Goal: Information Seeking & Learning: Learn about a topic

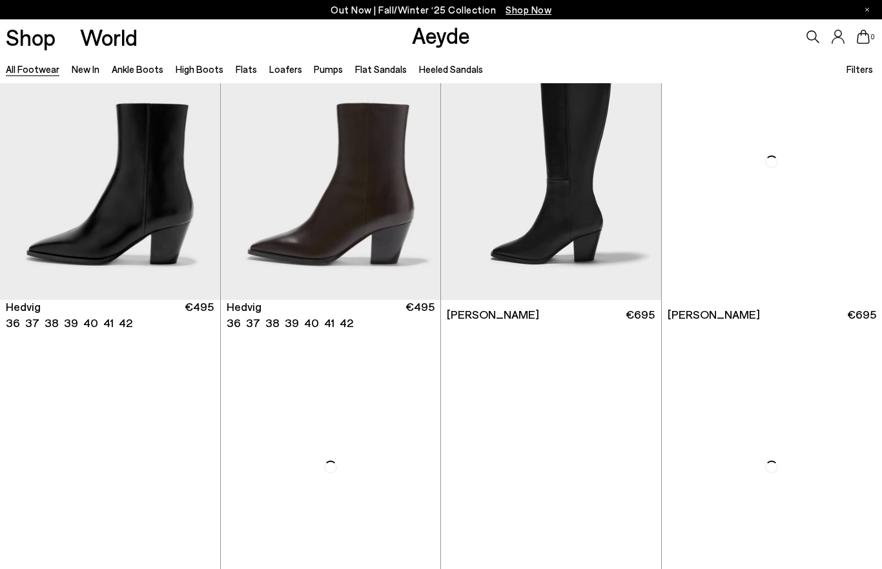
scroll to position [959, 0]
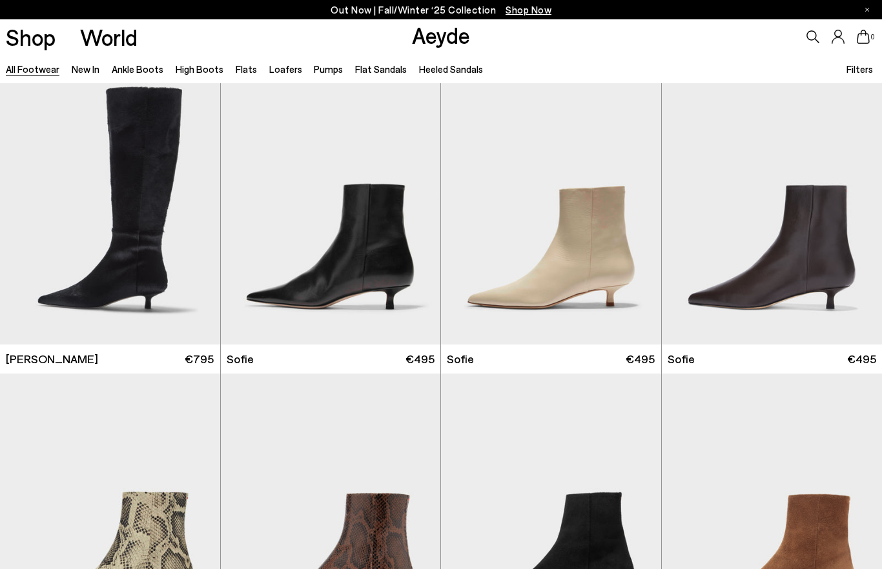
scroll to position [3773, 0]
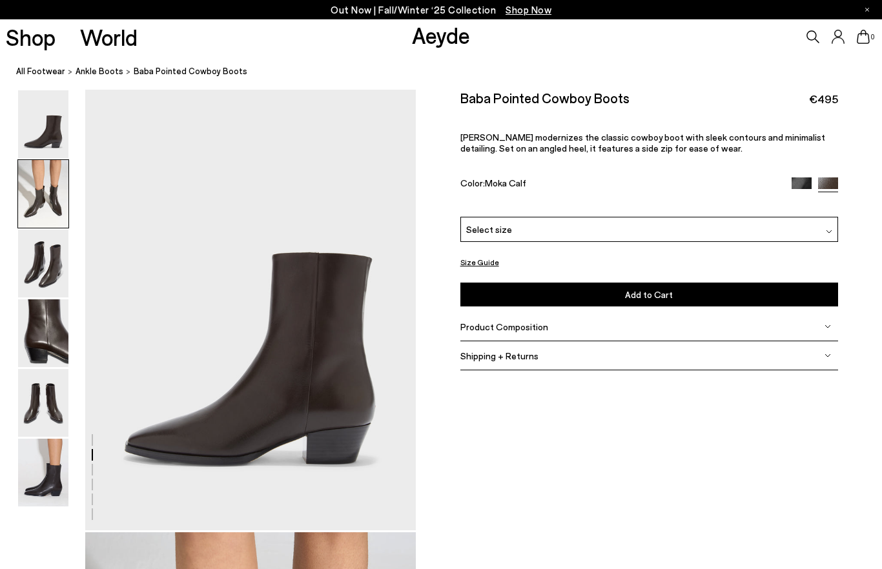
scroll to position [444, 0]
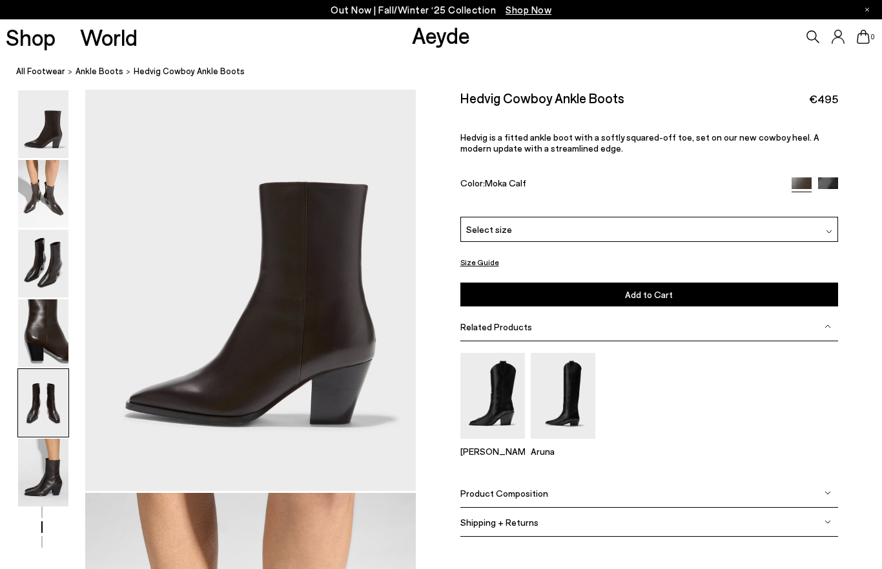
scroll to position [1772, 0]
